Goal: Task Accomplishment & Management: Use online tool/utility

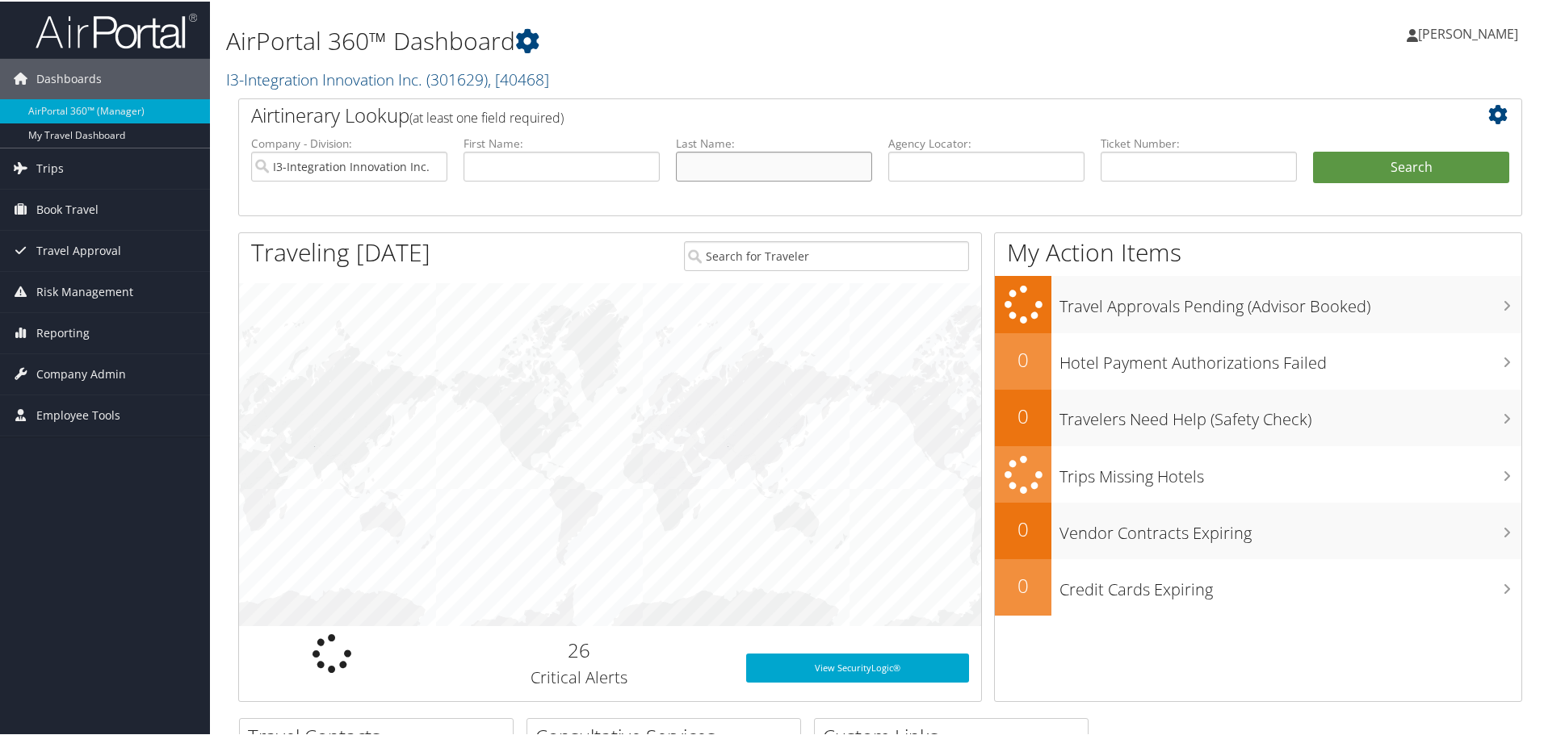
click at [747, 170] on input "text" at bounding box center [774, 165] width 196 height 30
type input "ruht"
click at [1313, 150] on button "Search" at bounding box center [1411, 166] width 196 height 32
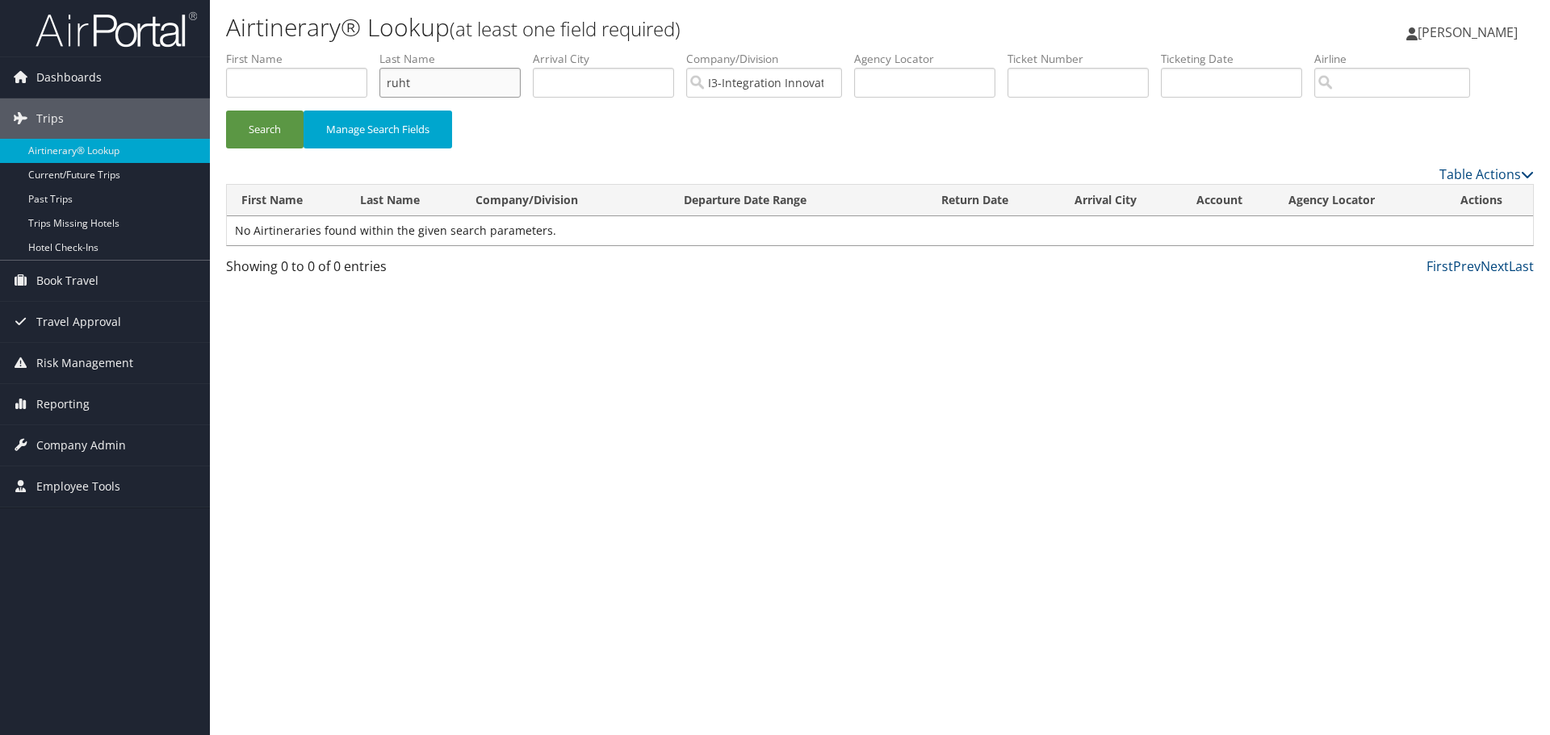
click at [448, 74] on input "ruht" at bounding box center [449, 83] width 141 height 30
click at [448, 75] on input "ruht" at bounding box center [449, 83] width 141 height 30
type input "ruth"
click at [226, 111] on button "Search" at bounding box center [265, 130] width 78 height 38
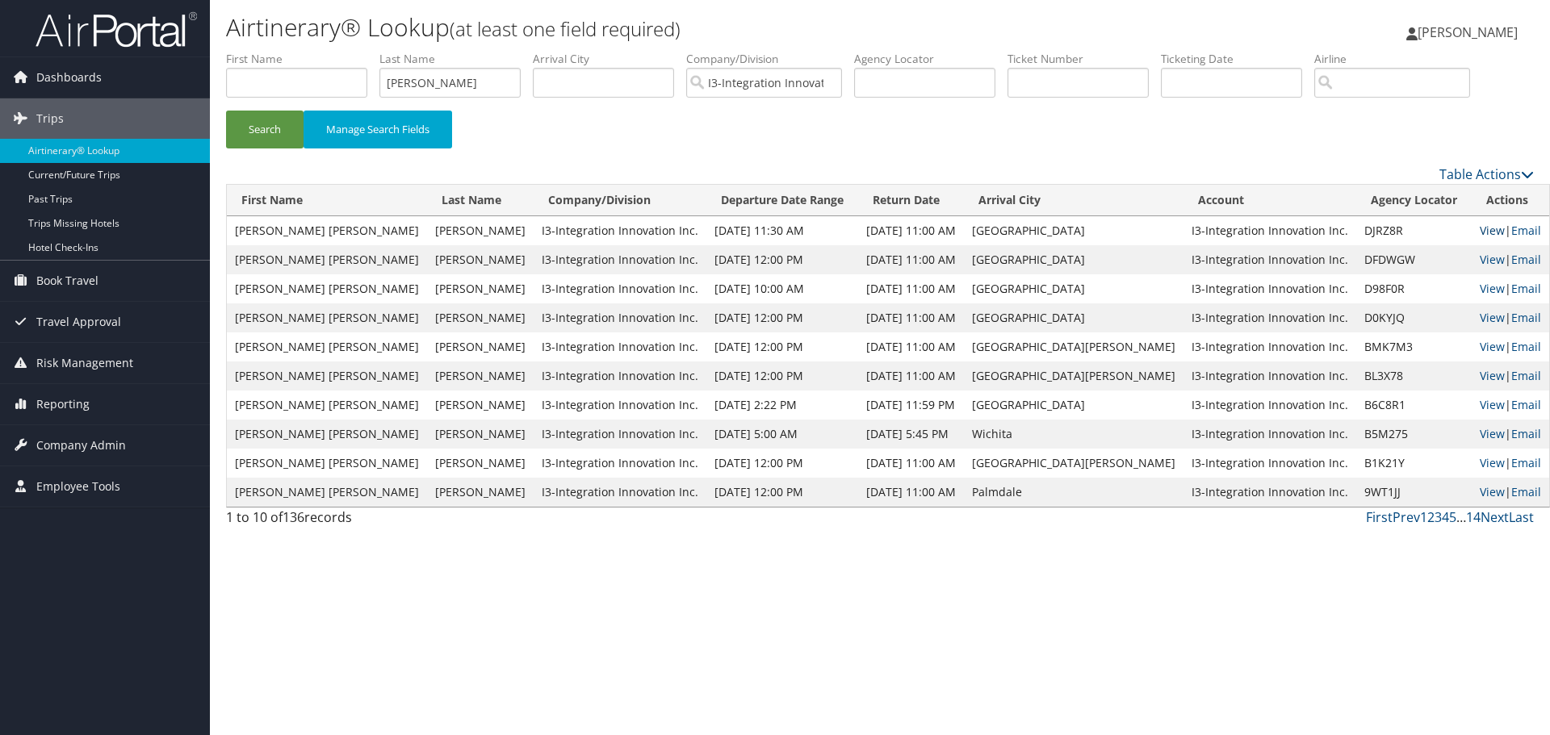
click at [1480, 225] on link "View" at bounding box center [1492, 230] width 25 height 15
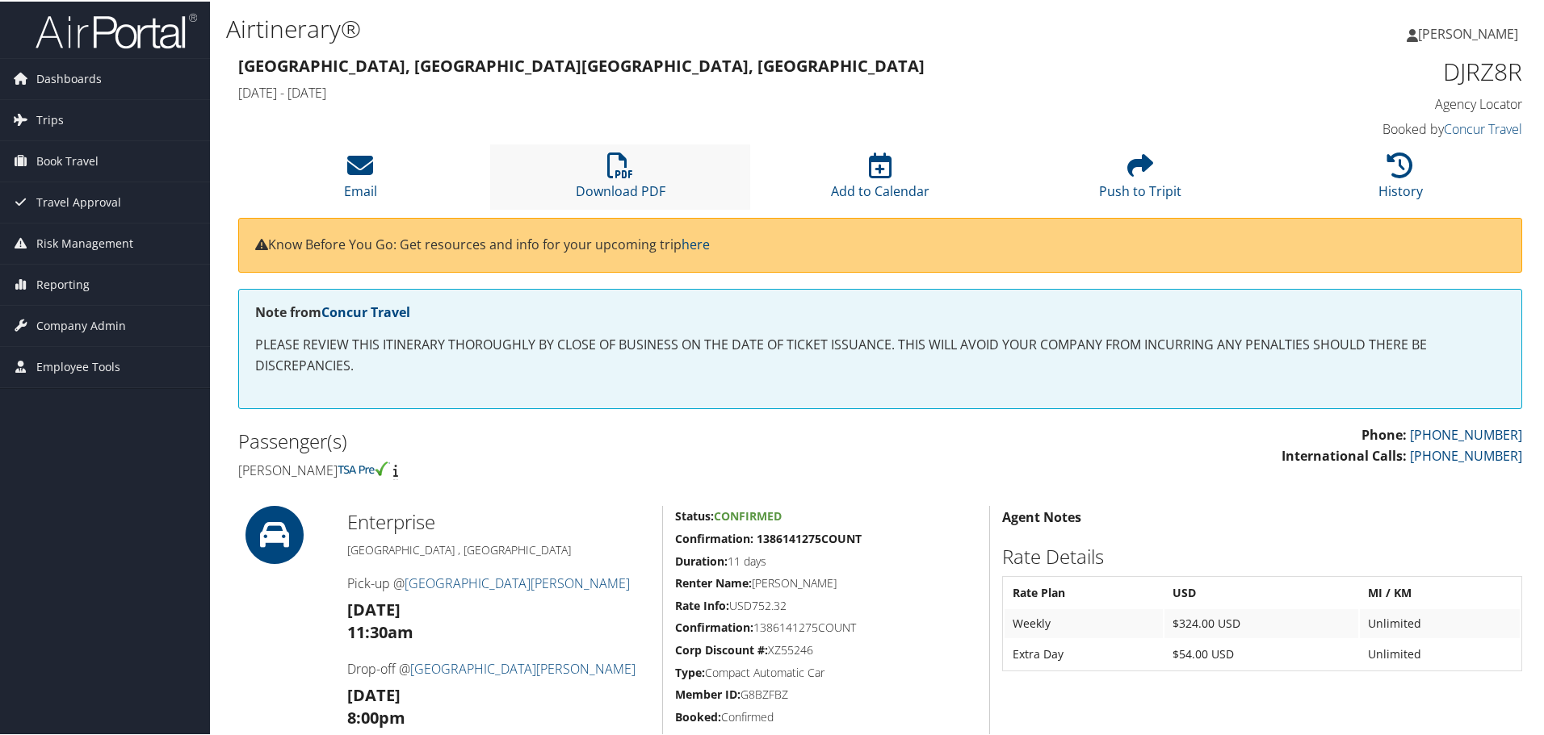
click at [622, 180] on li "Download PDF" at bounding box center [620, 175] width 260 height 65
